Goal: Task Accomplishment & Management: Use online tool/utility

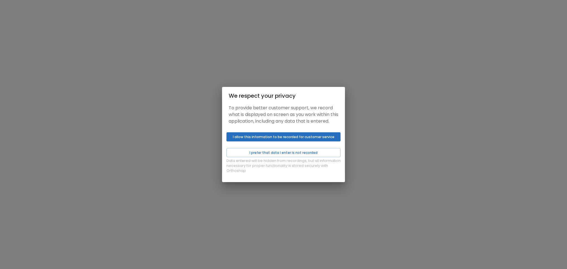
click at [273, 141] on button "I allow this information to be recorded for customer service" at bounding box center [283, 136] width 114 height 9
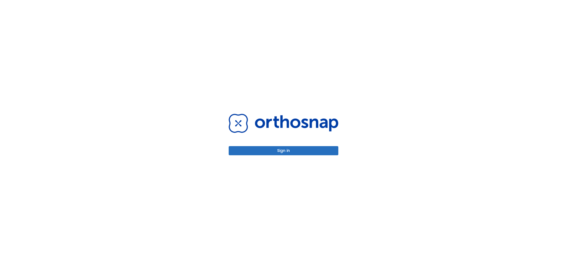
click at [281, 150] on button "Sign in" at bounding box center [284, 150] width 110 height 9
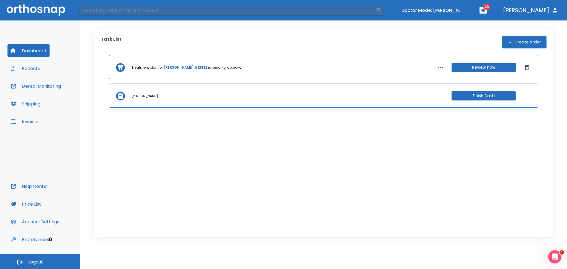
click at [472, 70] on button "Review now" at bounding box center [483, 67] width 64 height 9
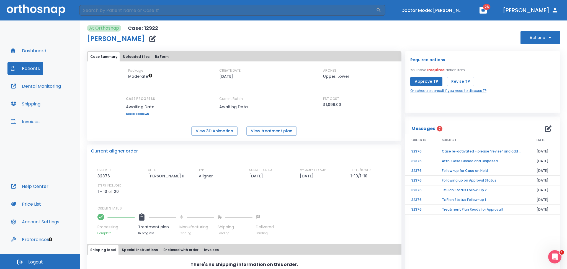
click at [493, 223] on div "Messages 7 ORDER ID SUBJECT DATE 32376 Case re-activated - please "revise" and …" at bounding box center [483, 201] width 156 height 170
click at [452, 79] on button "Revise TP" at bounding box center [460, 81] width 27 height 9
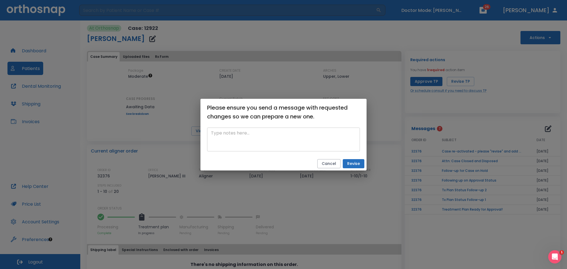
click at [280, 145] on textarea at bounding box center [283, 139] width 145 height 19
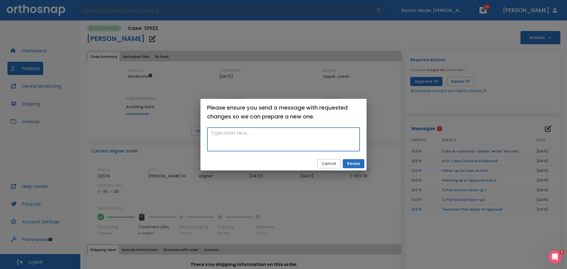
paste textarea "I want to make some adjustments to [PERSON_NAME] case. I want to be able to res…"
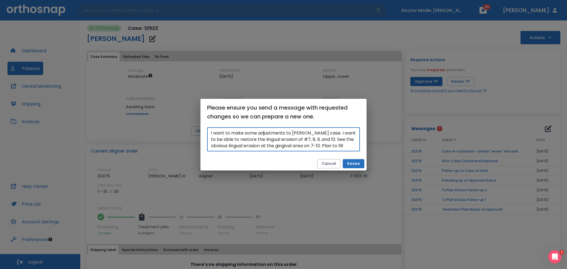
scroll to position [19, 0]
type textarea "I want to make some adjustments to [PERSON_NAME] case. I want to be able to res…"
click at [351, 164] on button "Revise" at bounding box center [354, 163] width 22 height 9
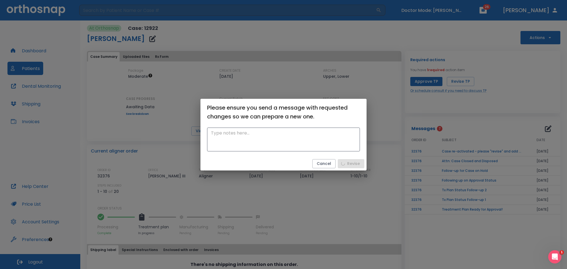
scroll to position [0, 0]
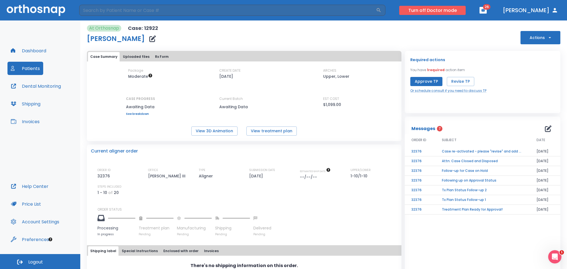
click at [455, 12] on button "Turn off Doctor mode" at bounding box center [432, 10] width 66 height 9
